Goal: Information Seeking & Learning: Learn about a topic

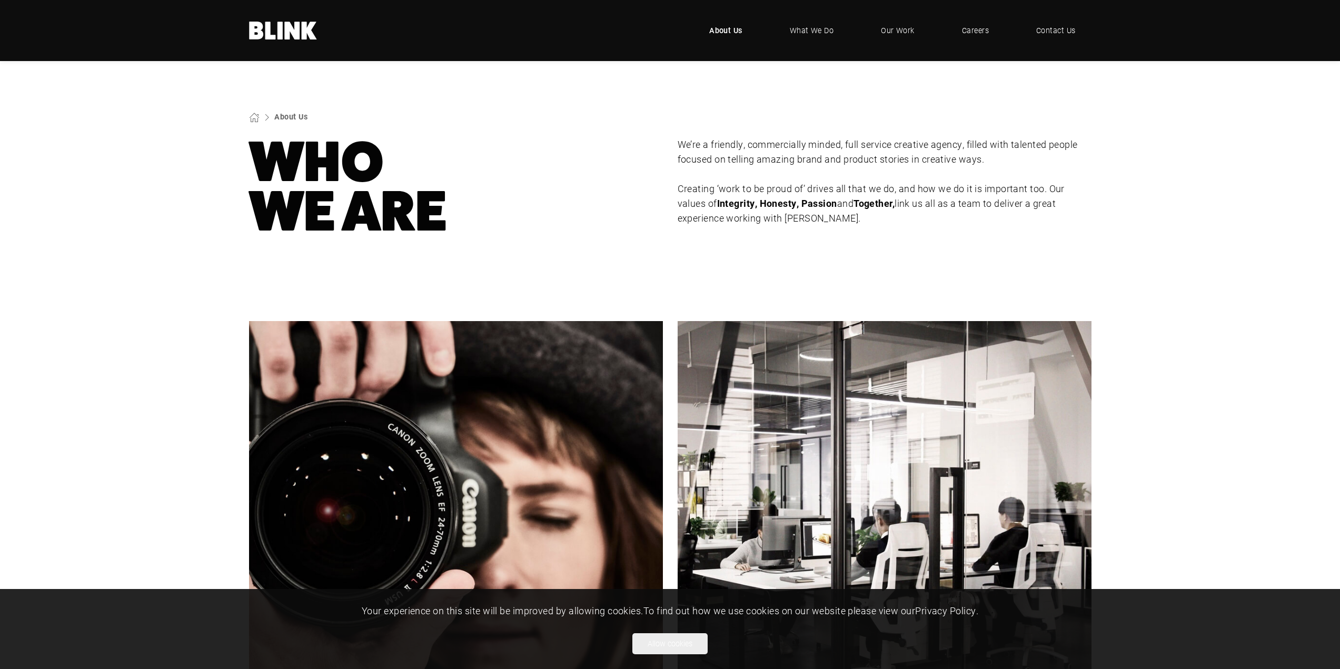
click at [730, 33] on span "About Us" at bounding box center [725, 31] width 33 height 12
click at [813, 30] on span "What We Do" at bounding box center [812, 31] width 45 height 12
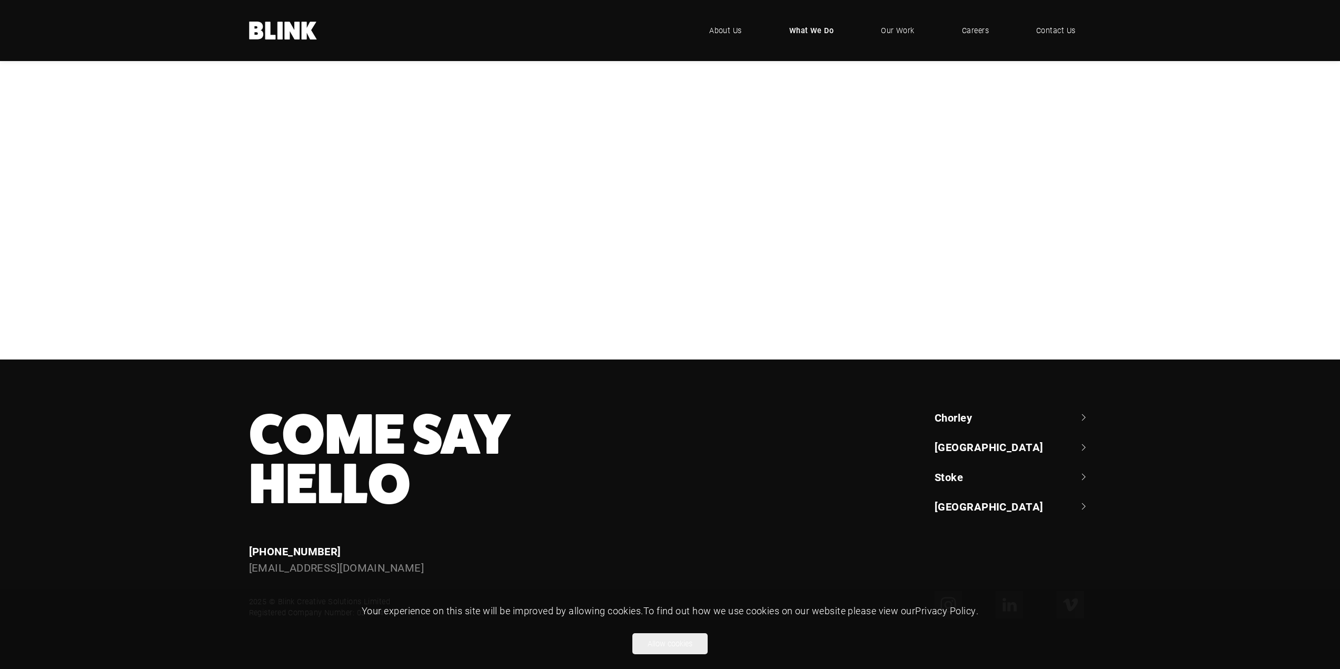
scroll to position [518, 0]
click at [970, 418] on link "Chorley" at bounding box center [1013, 417] width 157 height 15
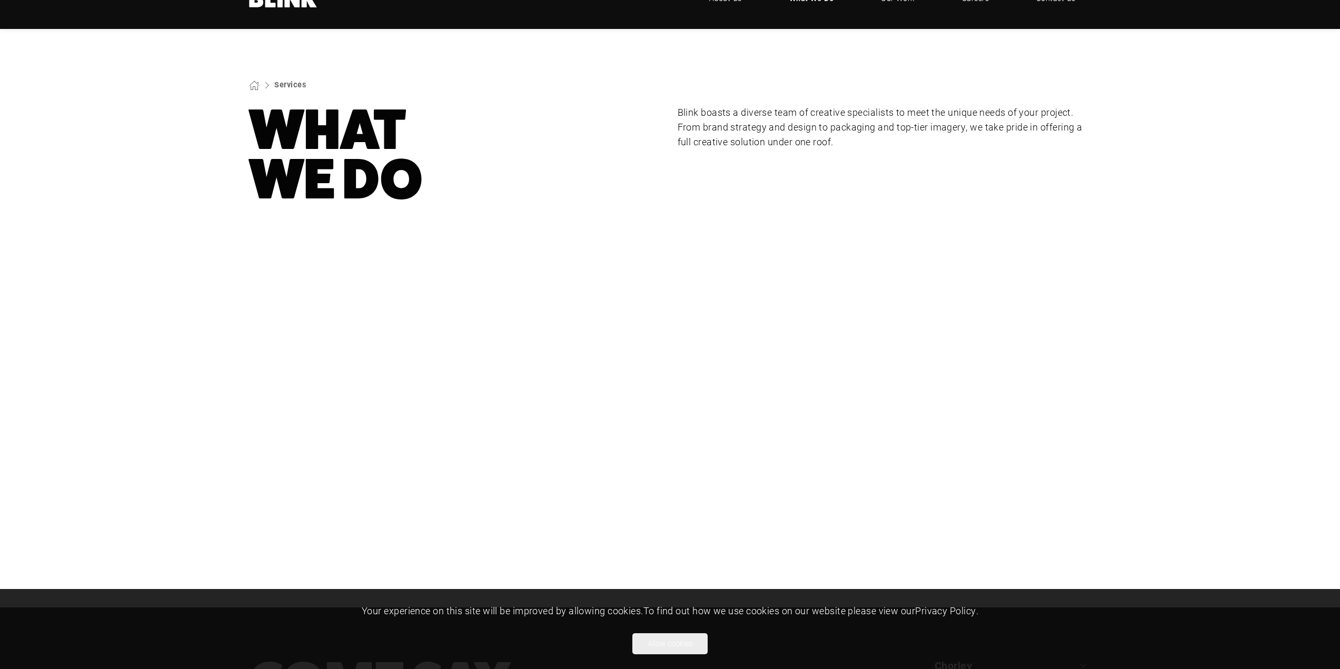
scroll to position [0, 0]
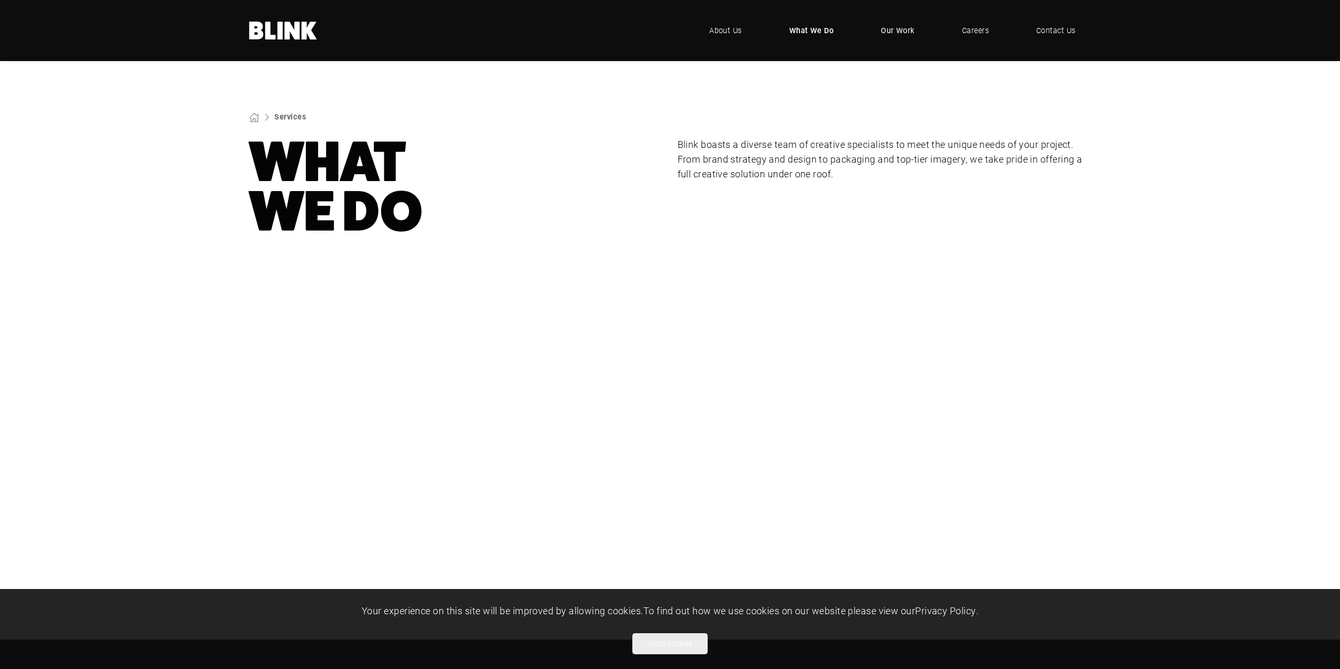
click at [904, 31] on span "Our Work" at bounding box center [898, 31] width 34 height 12
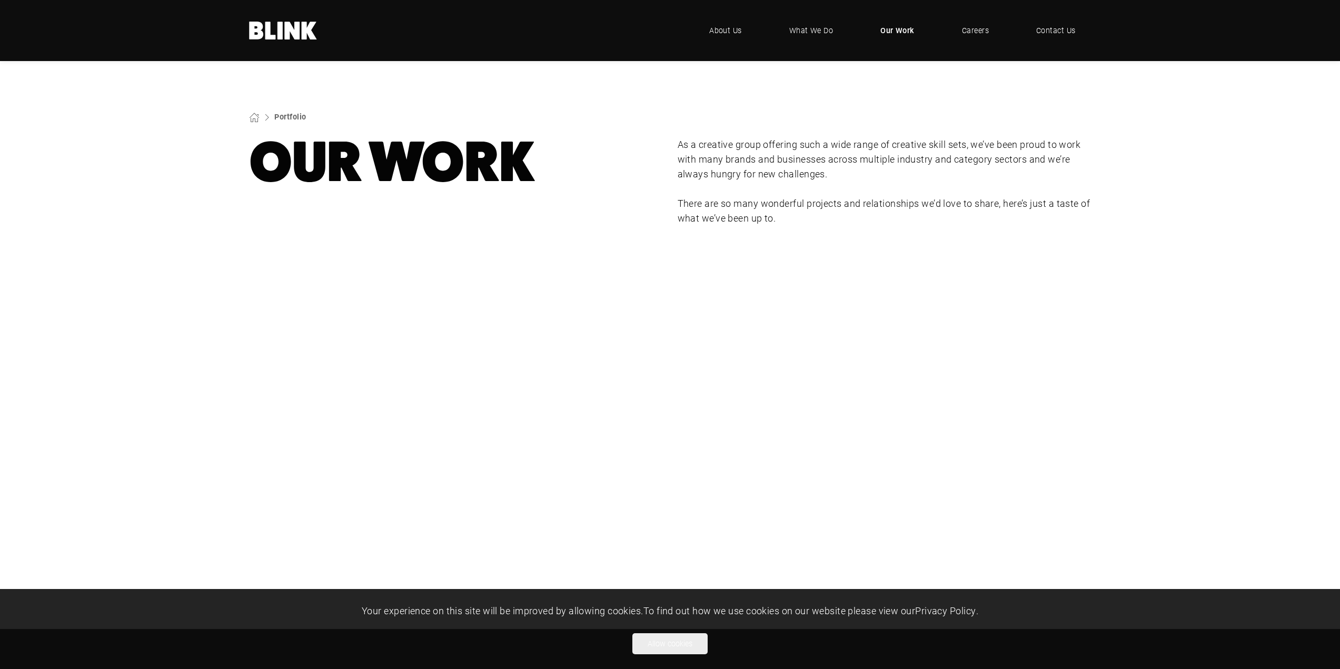
click at [895, 31] on span "Our Work" at bounding box center [898, 31] width 34 height 12
click at [805, 27] on span "What We Do" at bounding box center [811, 31] width 45 height 12
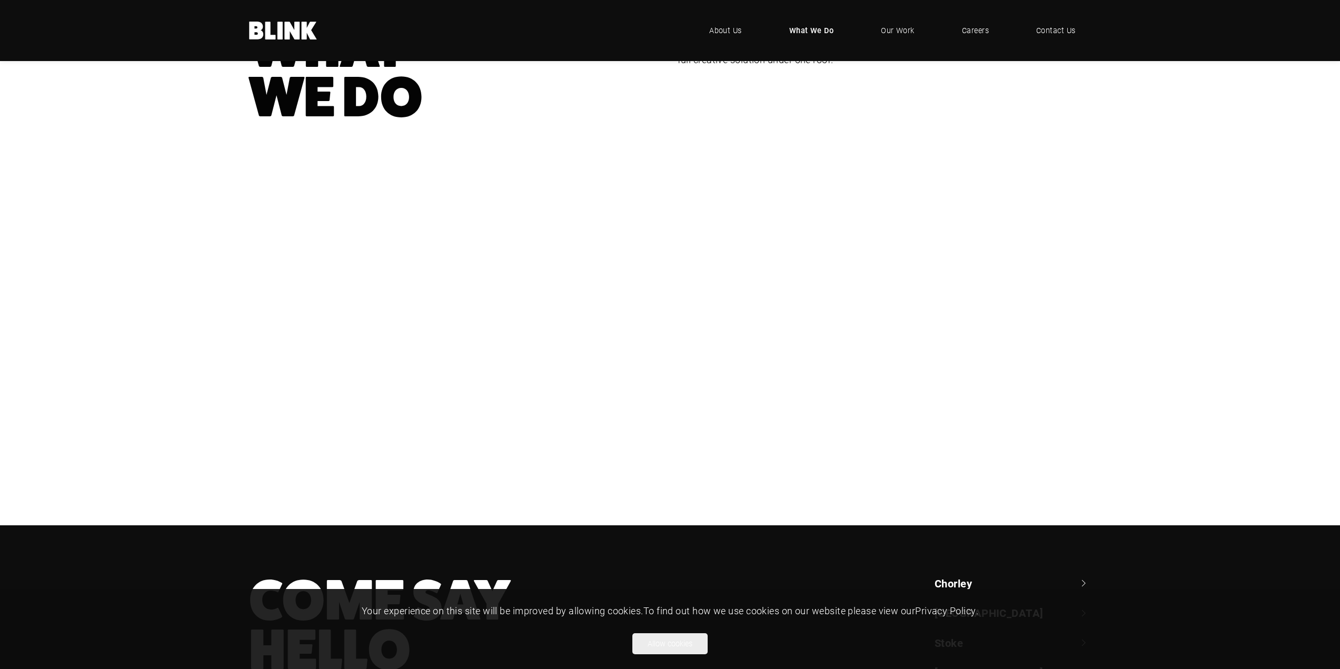
scroll to position [158, 0]
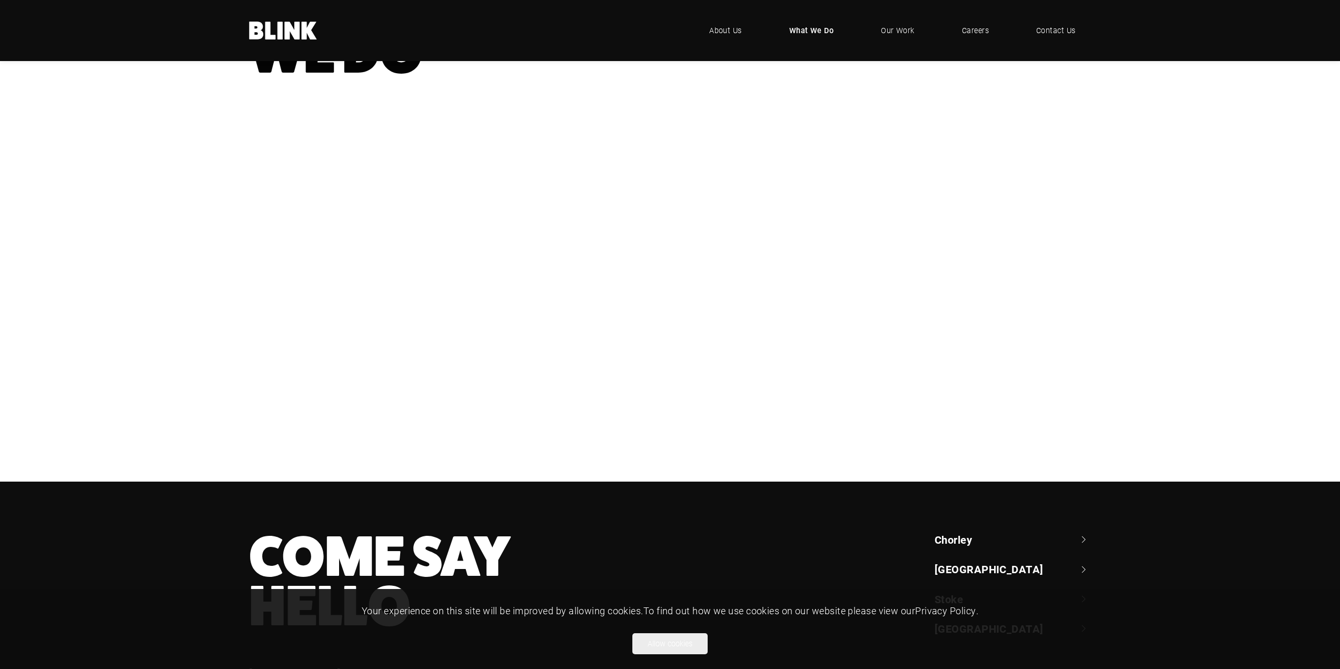
click at [0, 0] on div "CGI" at bounding box center [0, 0] width 0 height 0
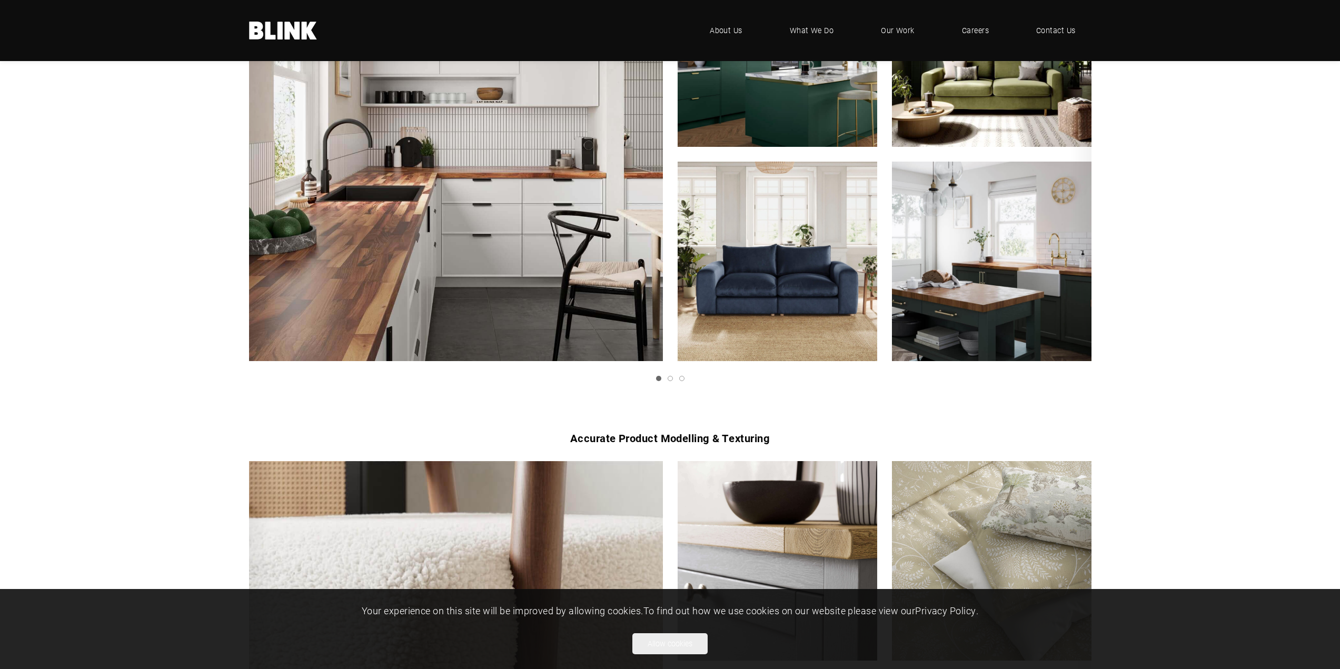
scroll to position [790, 0]
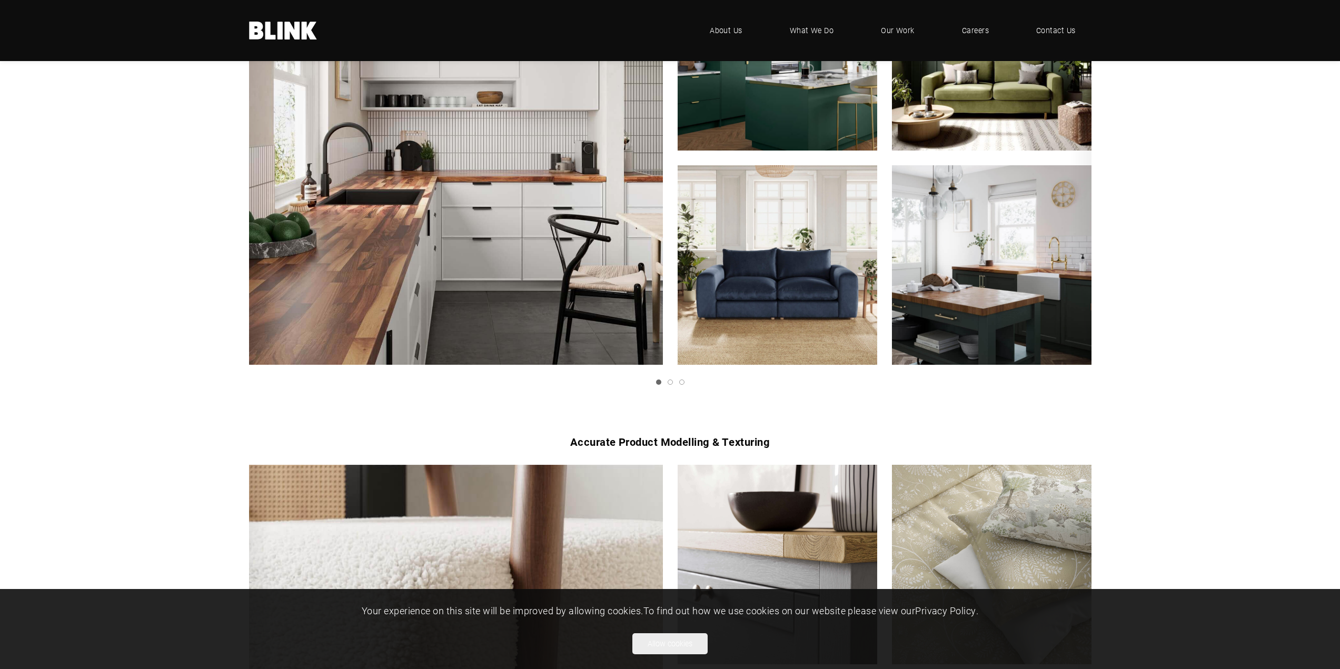
click at [671, 380] on li at bounding box center [668, 382] width 12 height 5
click at [671, 382] on link "Slide 2" at bounding box center [670, 382] width 5 height 5
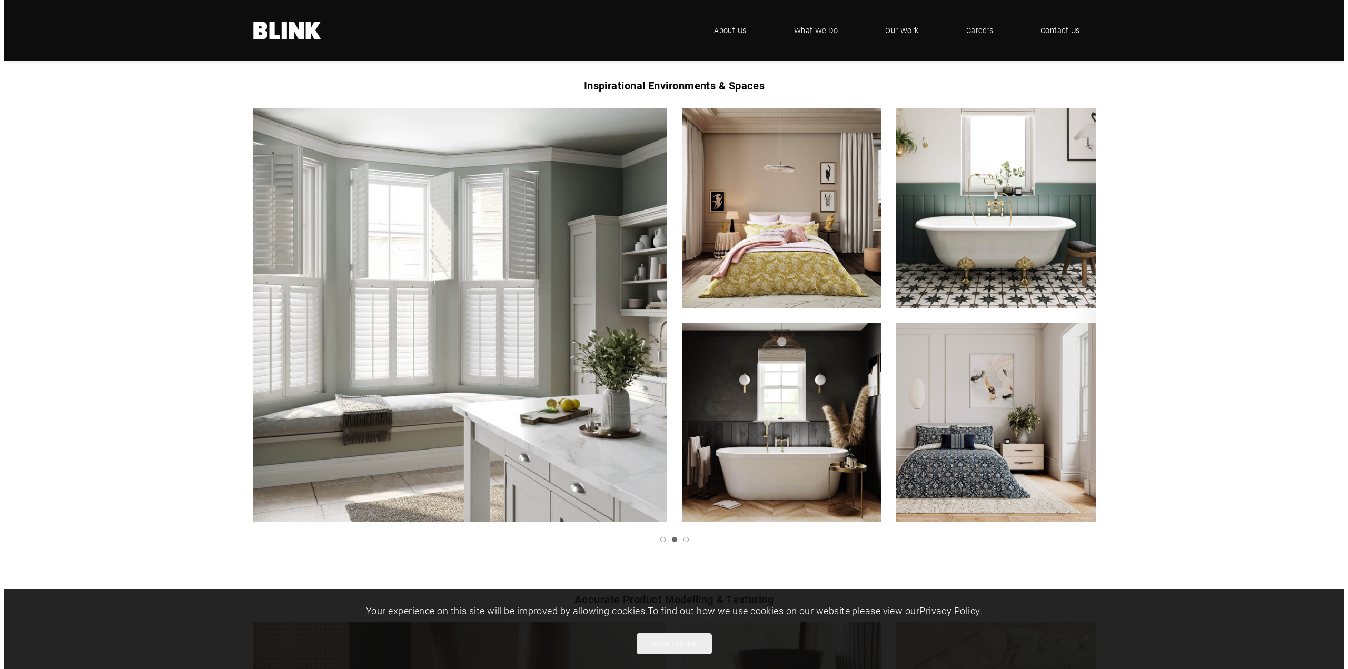
scroll to position [632, 0]
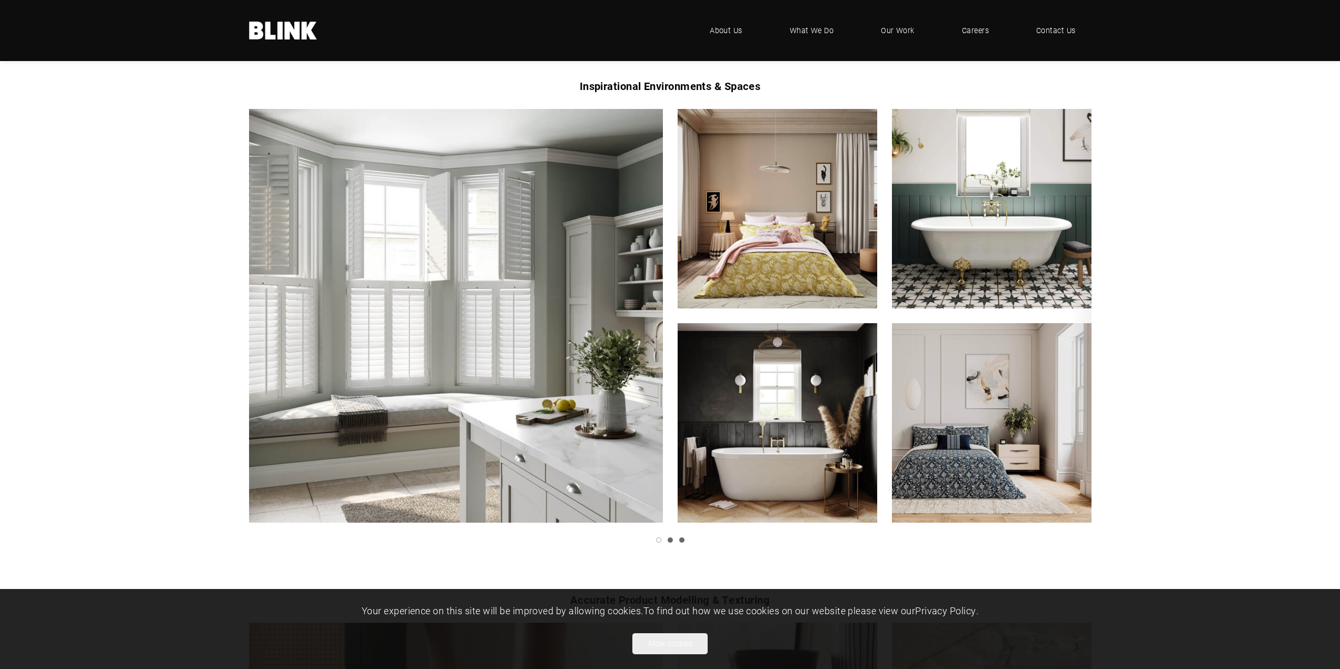
click at [682, 540] on link "Slide 3" at bounding box center [681, 540] width 5 height 5
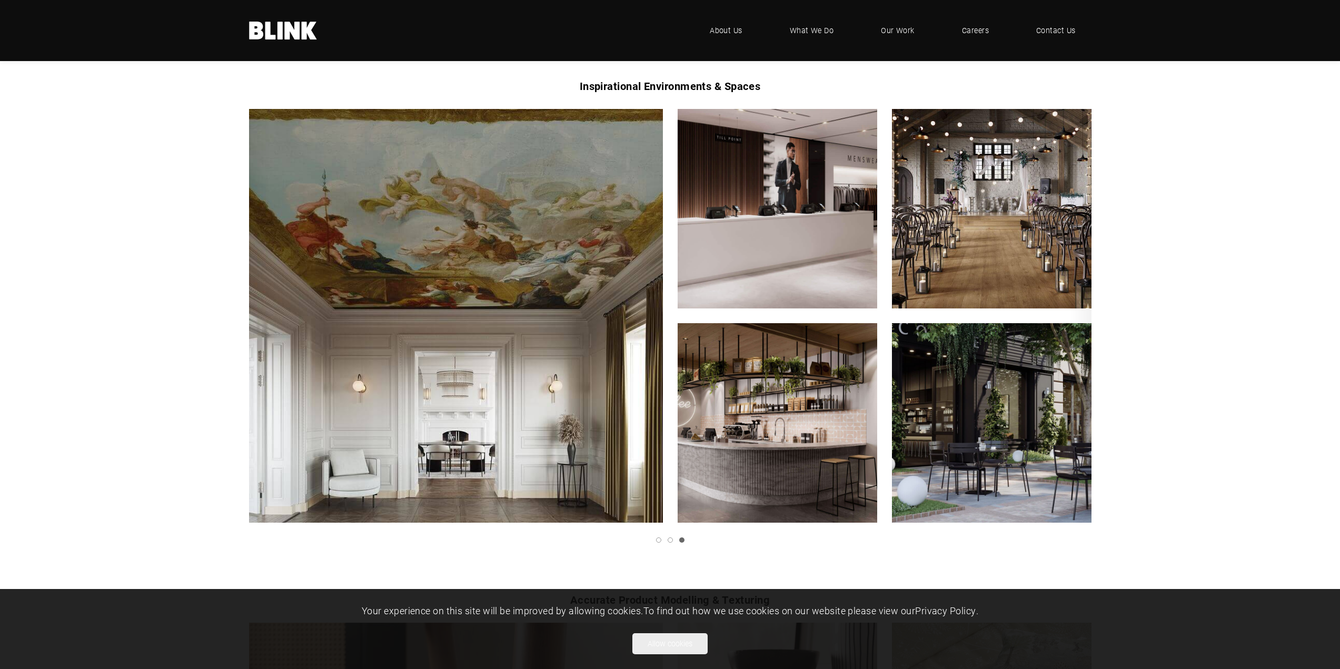
click at [983, 281] on img "3 of 3" at bounding box center [992, 209] width 220 height 220
